Goal: Task Accomplishment & Management: Use online tool/utility

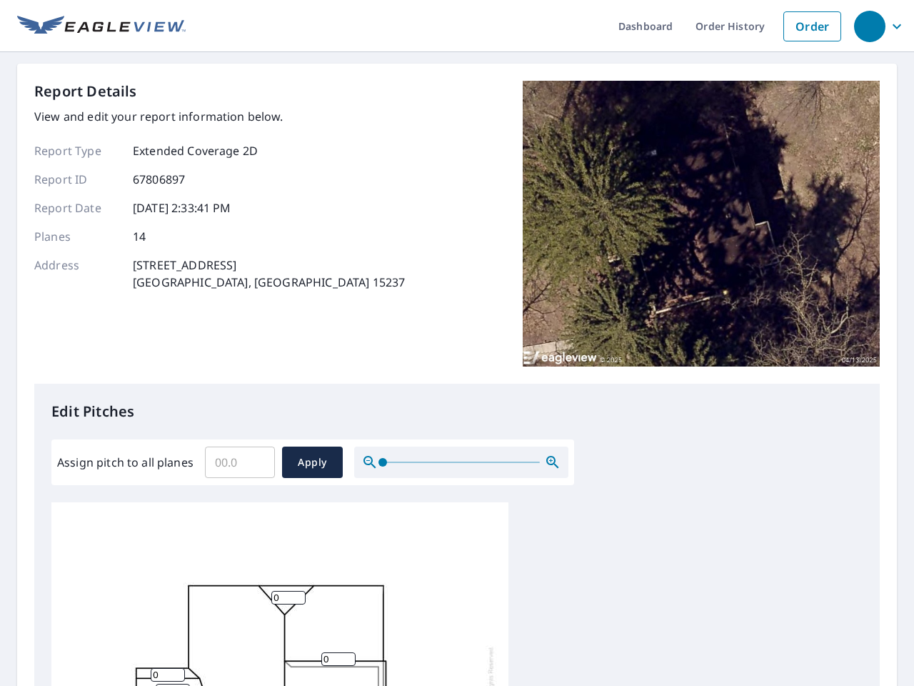
click at [457, 343] on div "Report Details View and edit your report information below. Report Type Extende…" at bounding box center [457, 232] width 846 height 303
click at [869, 26] on div "button" at bounding box center [869, 26] width 31 height 31
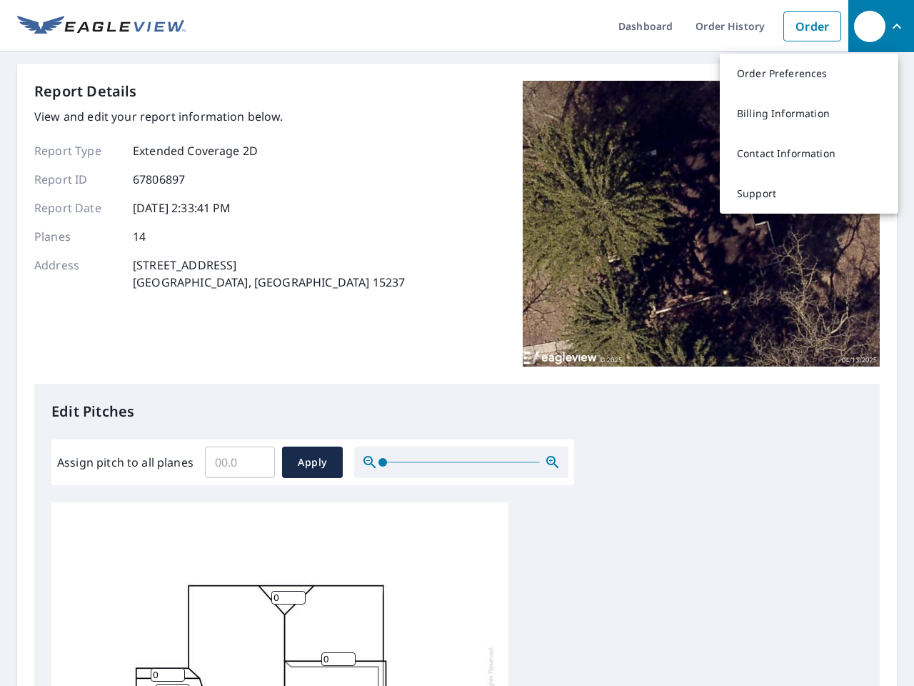
click at [240, 462] on input "Assign pitch to all planes" at bounding box center [240, 462] width 70 height 40
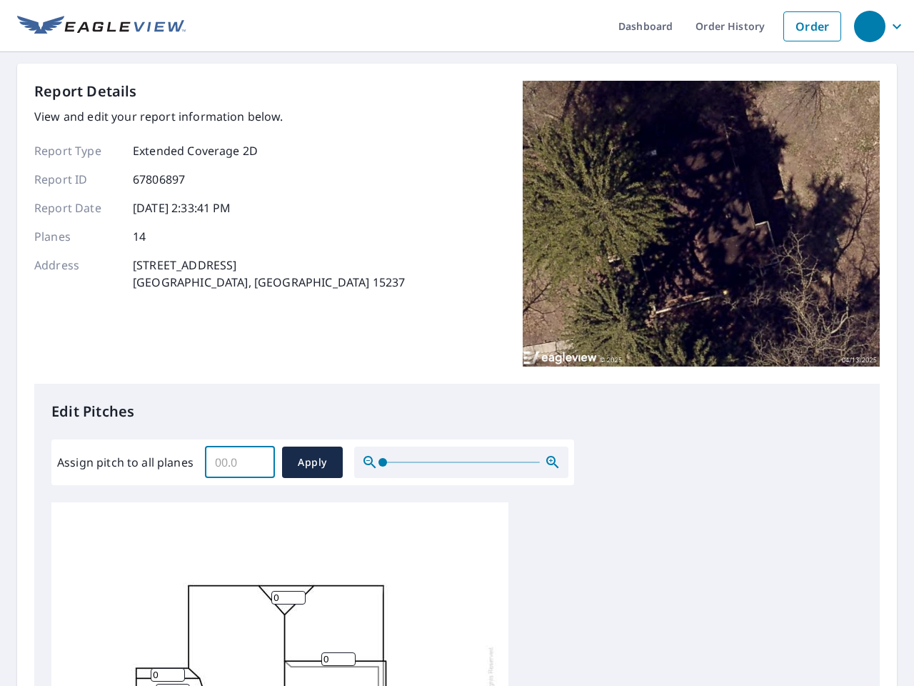
click at [312, 462] on span "Apply" at bounding box center [313, 463] width 38 height 18
click at [553, 462] on icon "button" at bounding box center [552, 462] width 17 height 17
